Goal: Task Accomplishment & Management: Use online tool/utility

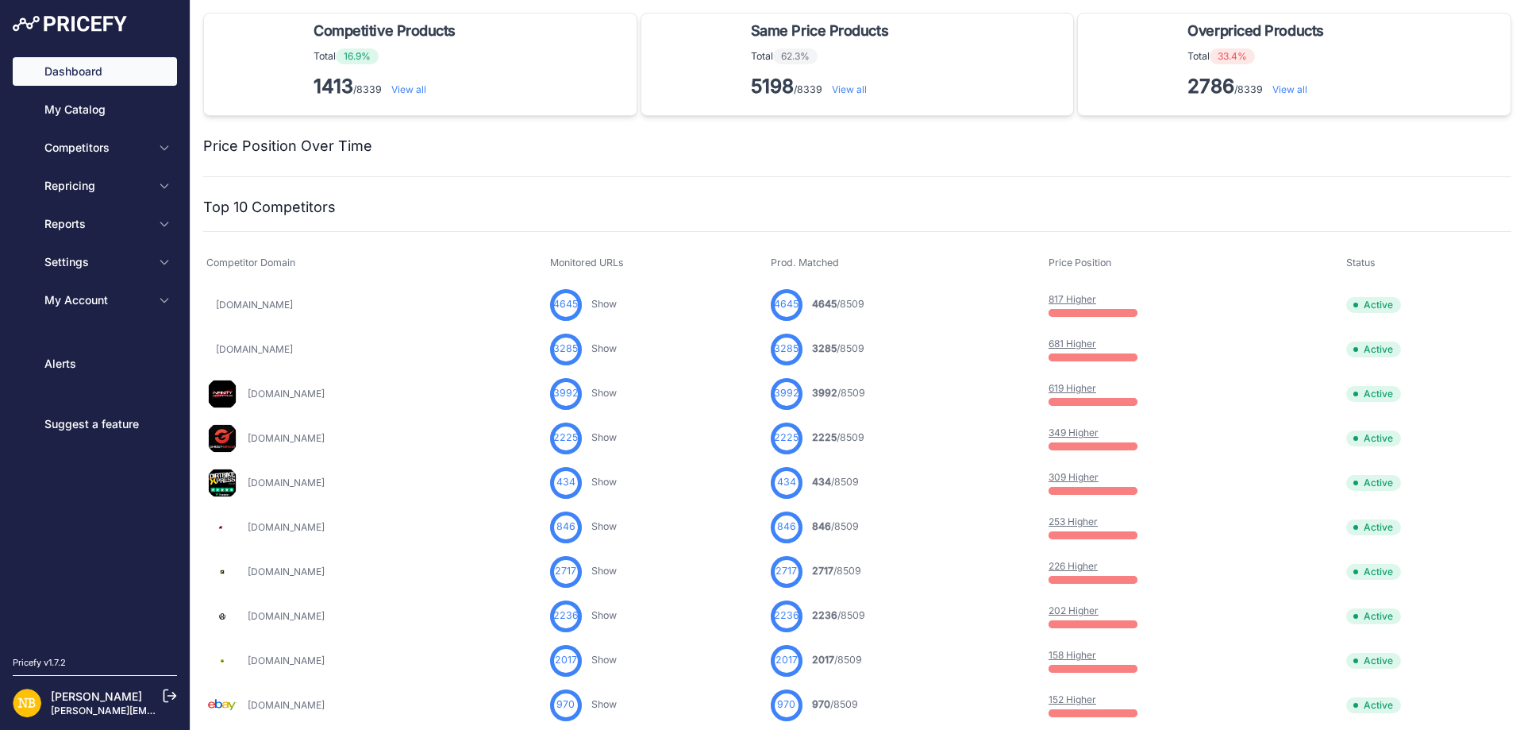
click at [133, 144] on span "Competitors" at bounding box center [96, 148] width 104 height 16
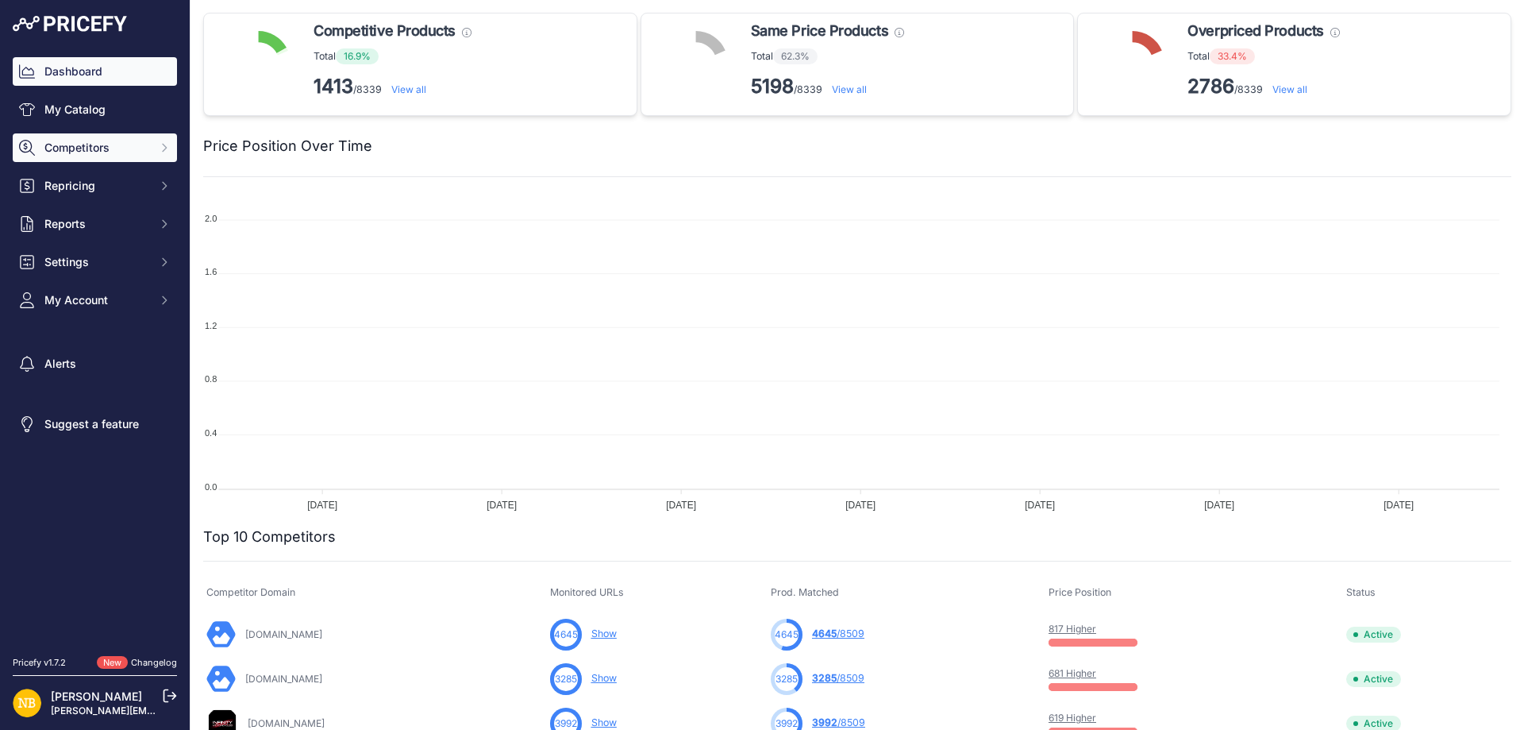
click at [160, 148] on icon "Sidebar" at bounding box center [164, 147] width 13 height 13
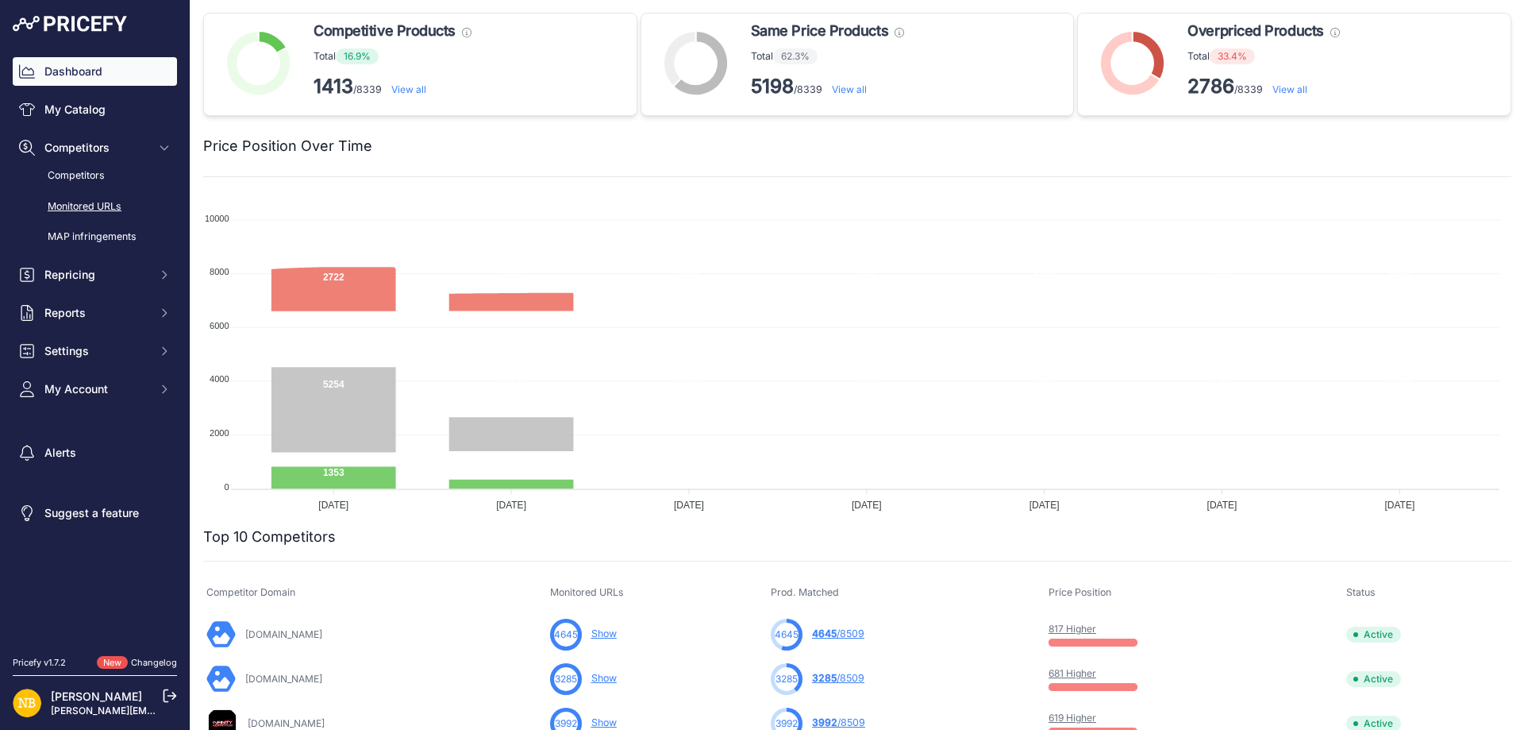
click at [88, 210] on link "Monitored URLs" at bounding box center [95, 207] width 164 height 28
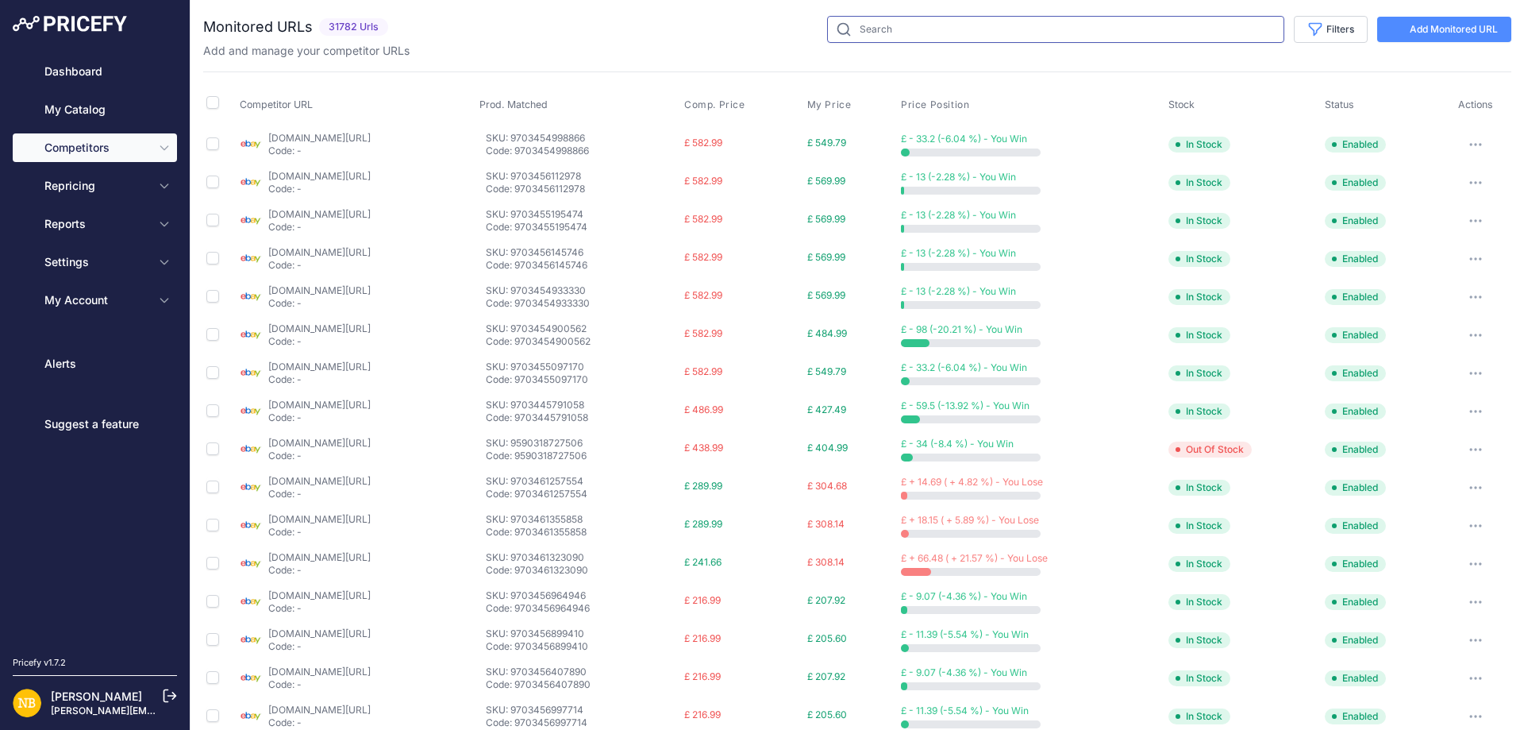
click at [872, 33] on input "text" at bounding box center [1055, 29] width 457 height 27
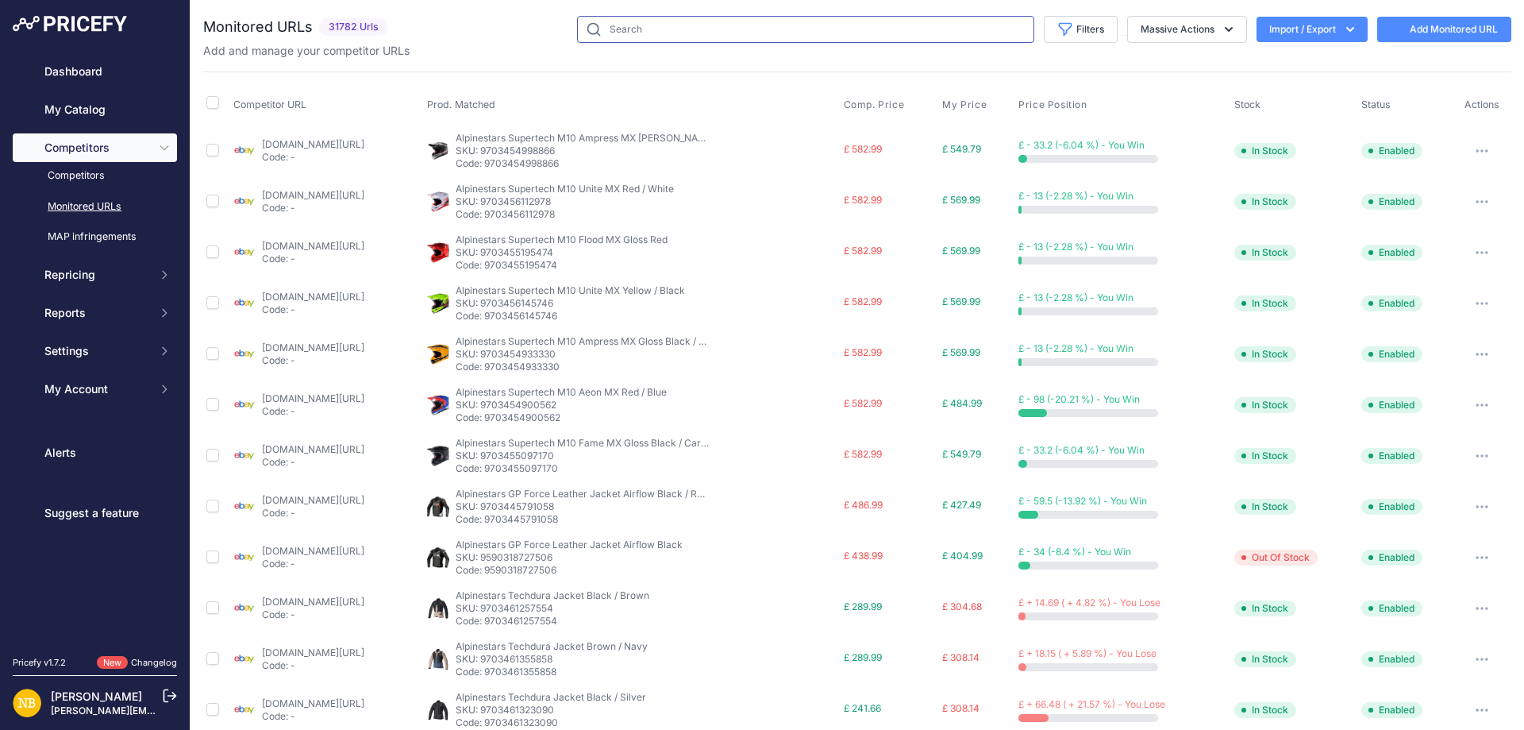
click at [871, 33] on input "text" at bounding box center [805, 29] width 457 height 27
click at [702, 26] on input "text" at bounding box center [805, 29] width 457 height 27
paste input "9835317428562"
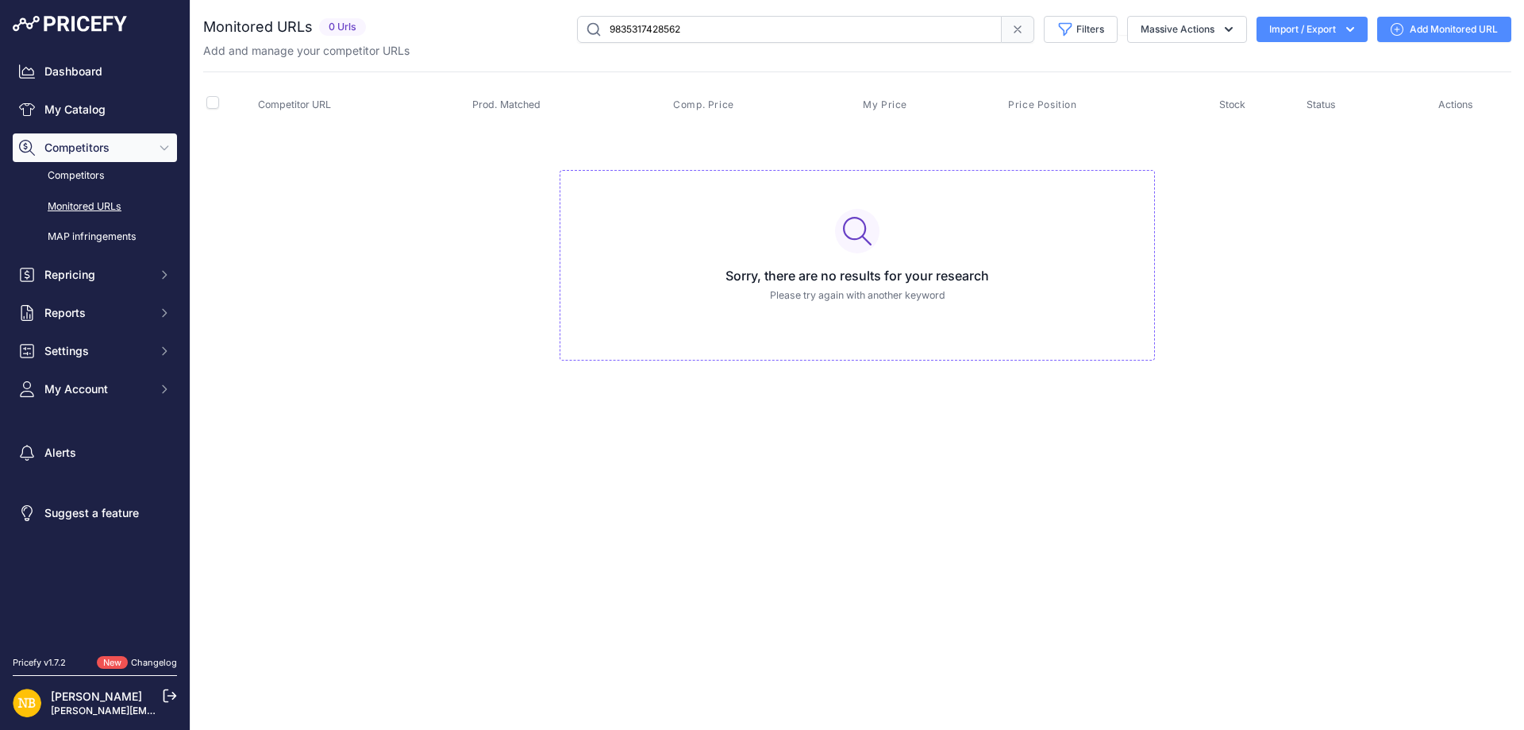
drag, startPoint x: 614, startPoint y: 27, endPoint x: 428, endPoint y: 29, distance: 186.6
click at [429, 27] on div "9835317428562 Filters Saved Filters Set None Competitors Products Out Of Stock …" at bounding box center [941, 29] width 1139 height 27
paste input "8444370"
drag, startPoint x: 755, startPoint y: 31, endPoint x: 207, endPoint y: 31, distance: 547.8
click at [207, 31] on div "Monitored URLs 0 Urls" at bounding box center [857, 29] width 1308 height 27
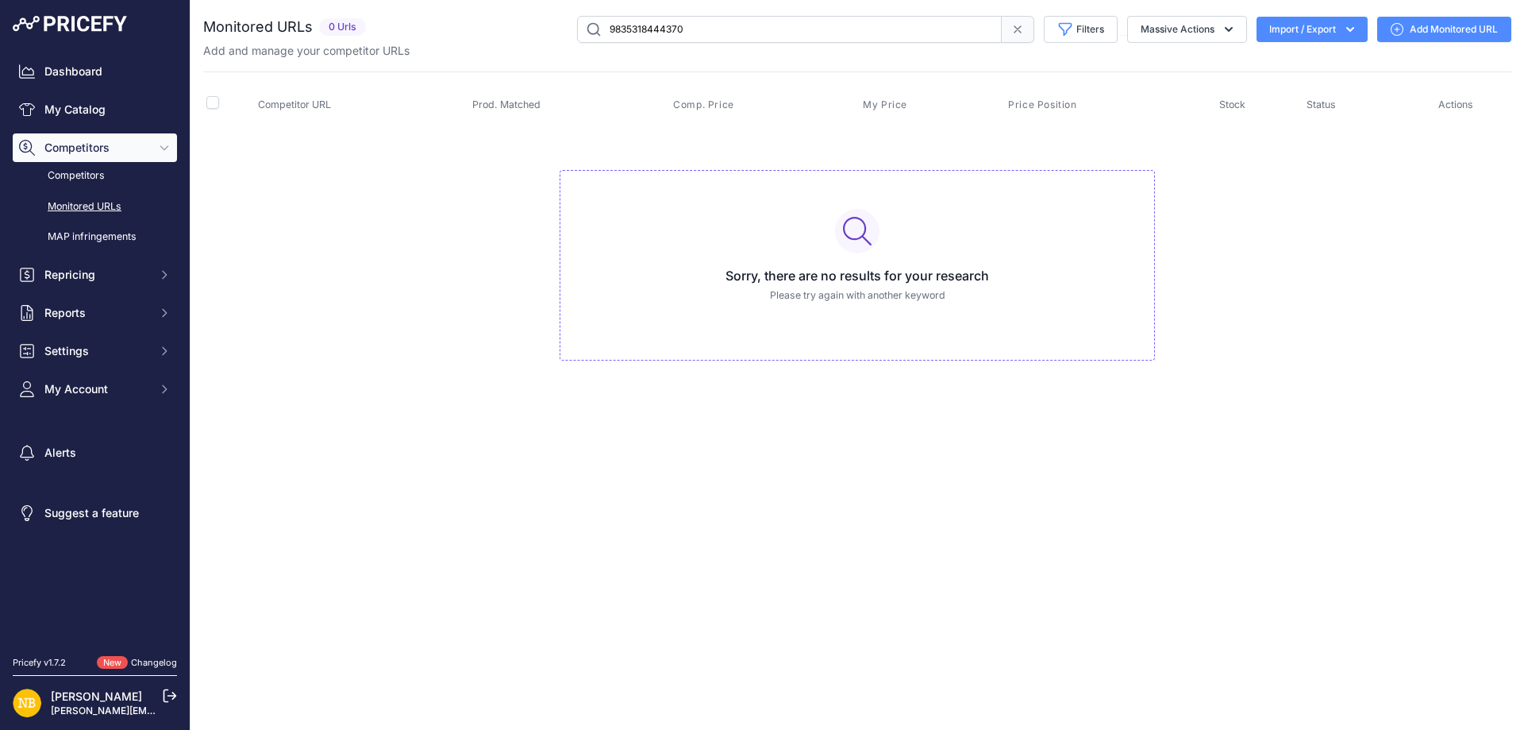
paste input "77205"
drag, startPoint x: 680, startPoint y: 33, endPoint x: 460, endPoint y: 16, distance: 220.5
click at [464, 16] on div "9835318772050 Filters Saved Filters Set None Competitors Products Out Of Stock …" at bounding box center [941, 29] width 1139 height 27
paste input "59061947221"
drag, startPoint x: 711, startPoint y: 33, endPoint x: 343, endPoint y: 41, distance: 368.4
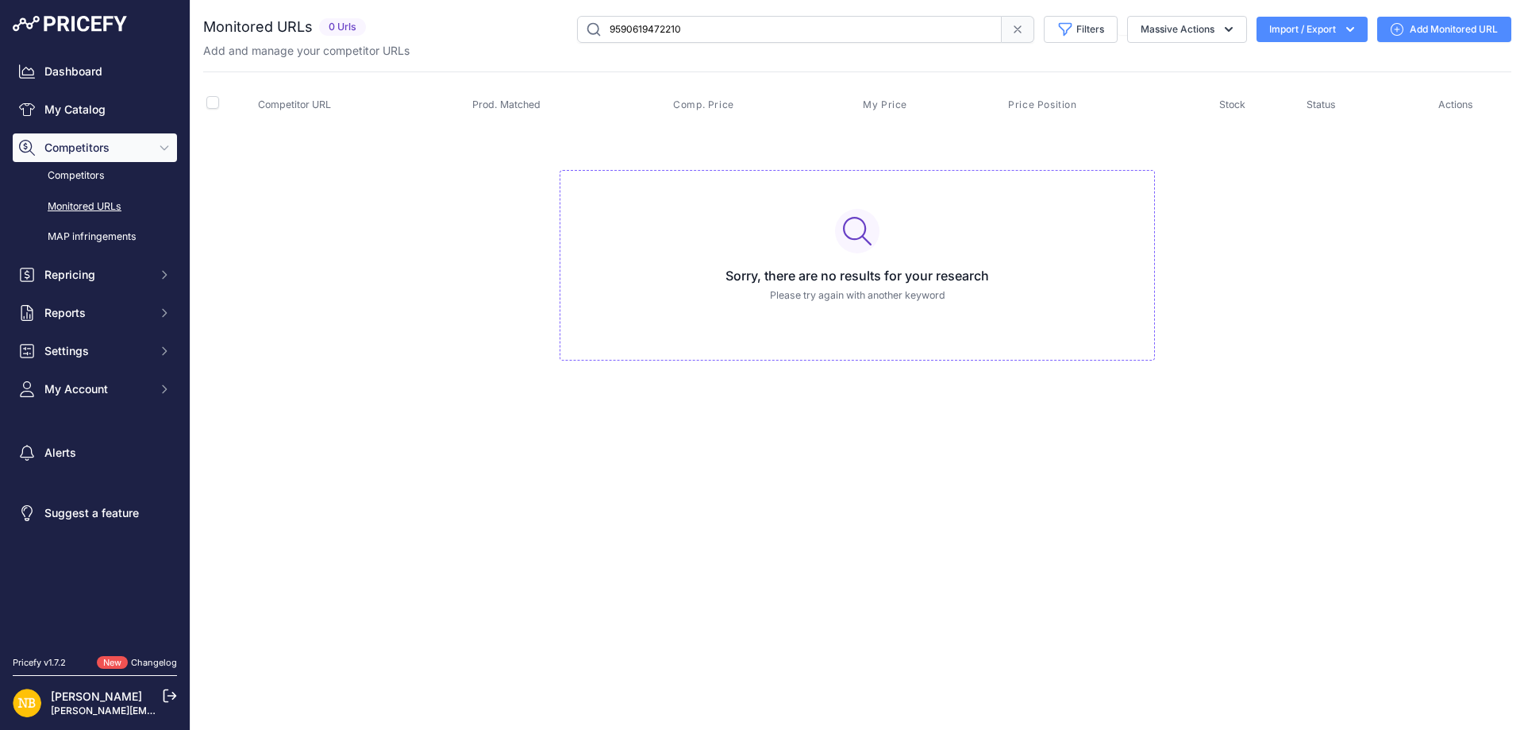
click at [343, 41] on div "Monitored URLs 0 Urls" at bounding box center [857, 29] width 1308 height 27
paste input "909361705298"
drag, startPoint x: 687, startPoint y: 27, endPoint x: 468, endPoint y: 30, distance: 218.3
click at [468, 30] on div "9909361705298 Filters Saved Filters Set None Competitors Products Out Of Stock …" at bounding box center [941, 29] width 1139 height 27
paste input "606994"
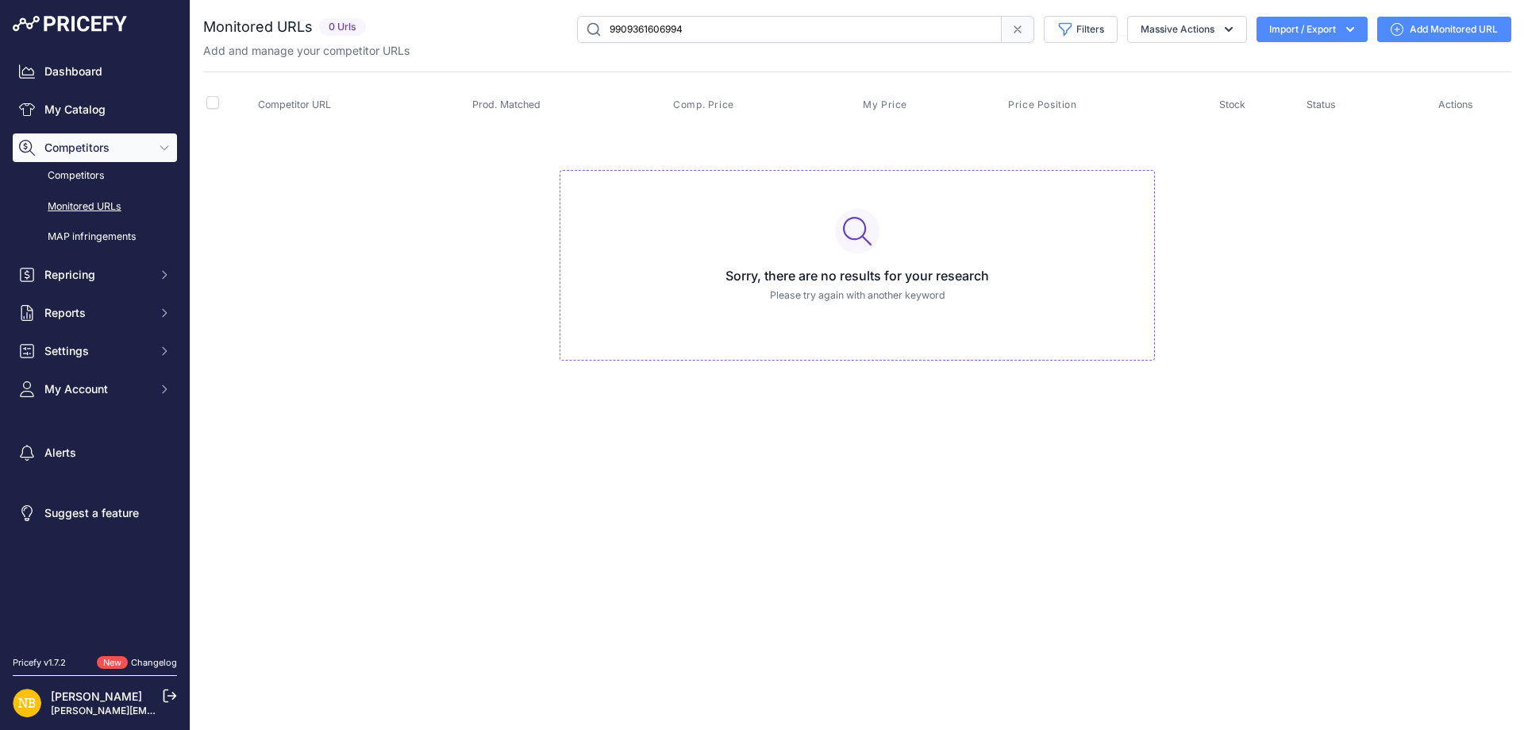
drag, startPoint x: 621, startPoint y: 27, endPoint x: 341, endPoint y: 18, distance: 279.6
click at [329, 24] on div "Monitored URLs 0 Urls" at bounding box center [857, 29] width 1308 height 27
paste input "590784622930"
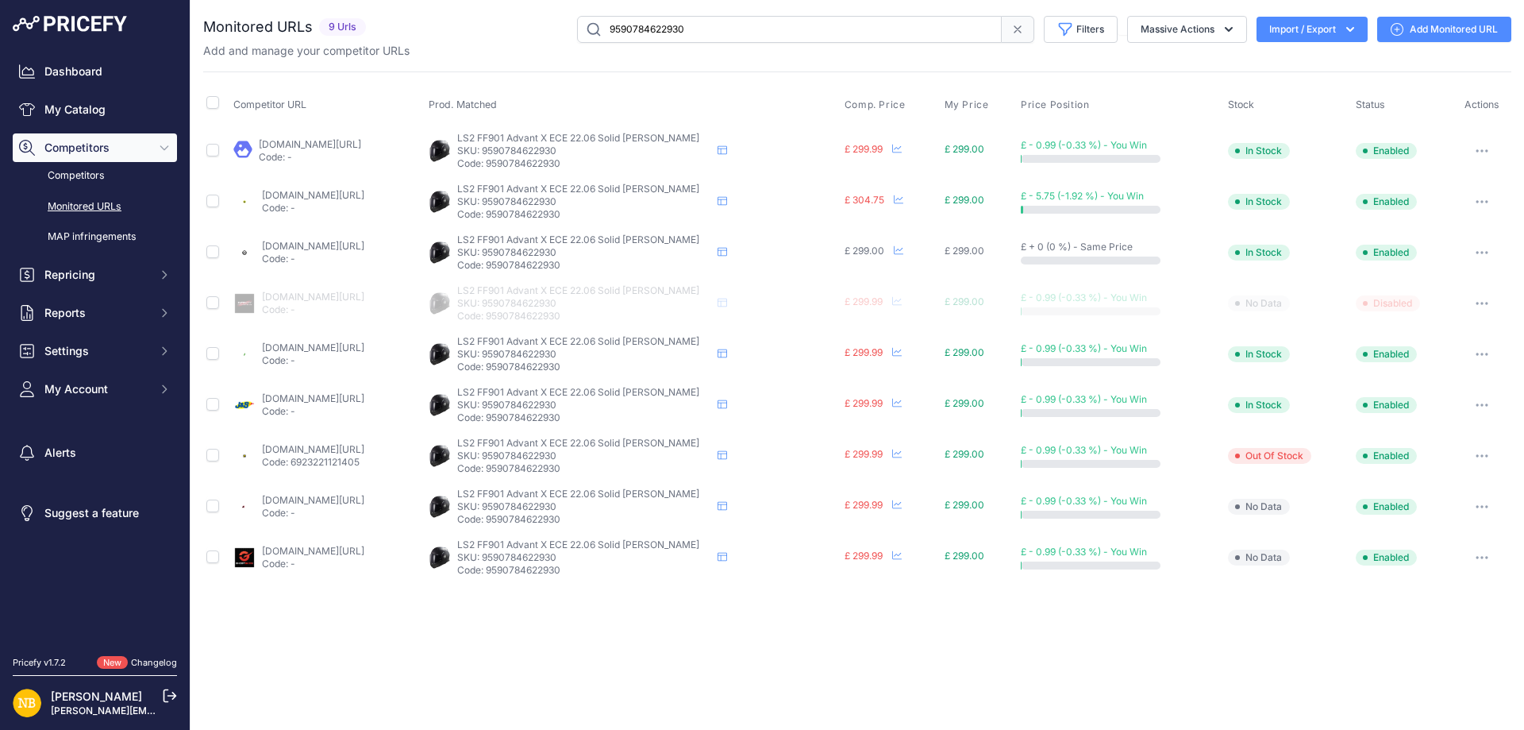
drag, startPoint x: 726, startPoint y: 33, endPoint x: 212, endPoint y: 29, distance: 513.7
click at [204, 37] on div "Monitored URLs 9 Urls" at bounding box center [857, 29] width 1308 height 27
paste input "767829012818"
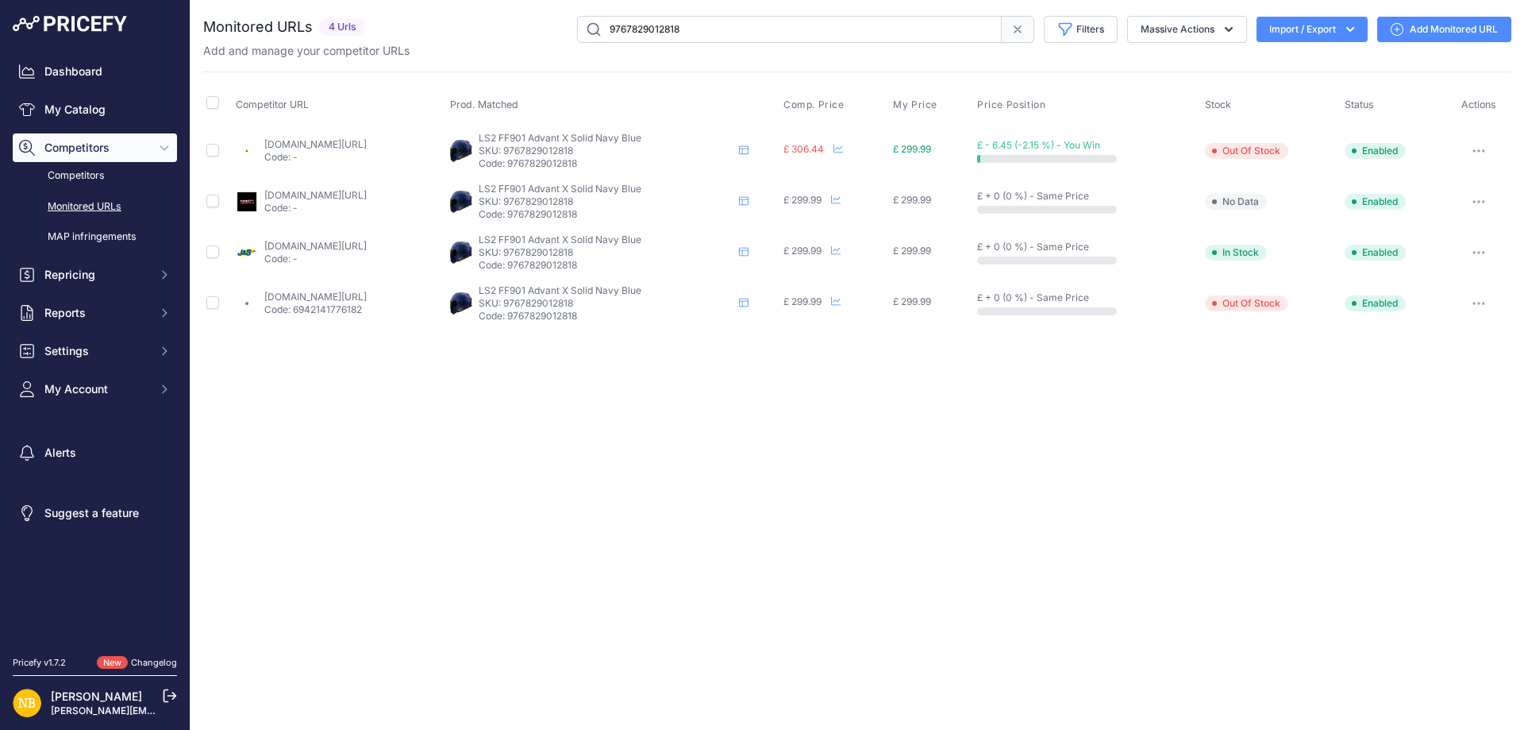
drag, startPoint x: 675, startPoint y: 33, endPoint x: 464, endPoint y: 27, distance: 210.5
click at [452, 33] on div "9767829012818 Filters Saved Filters Set None Competitors Products Out Of Stock …" at bounding box center [941, 29] width 1139 height 27
paste input "5907843280"
type input "9590784328018"
